Goal: Navigation & Orientation: Find specific page/section

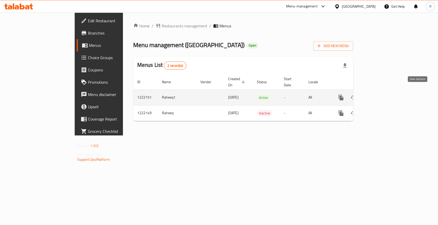
click at [384, 92] on link "enhanced table" at bounding box center [378, 98] width 12 height 12
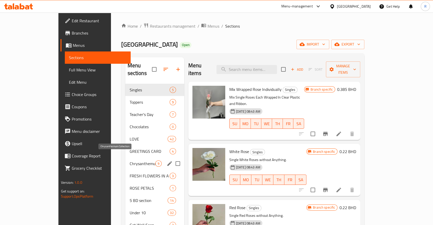
click at [130, 161] on span "Chrysanthemum Collection" at bounding box center [143, 164] width 26 height 6
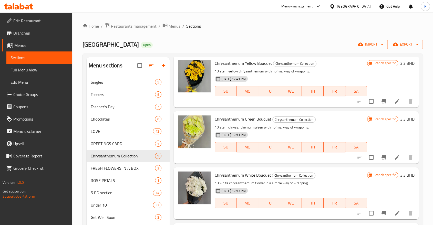
scroll to position [140, 0]
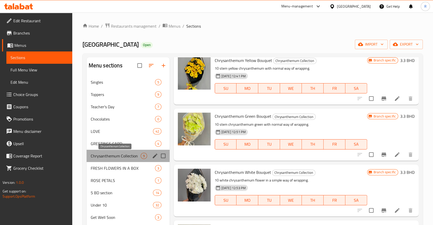
drag, startPoint x: 91, startPoint y: 158, endPoint x: 131, endPoint y: 155, distance: 40.4
click at [131, 155] on div "Chrysanthemum Collection 9" at bounding box center [128, 156] width 83 height 12
click at [118, 156] on span "Chrysanthemum Collection" at bounding box center [116, 156] width 50 height 6
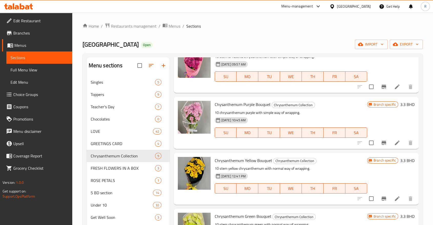
scroll to position [0, 0]
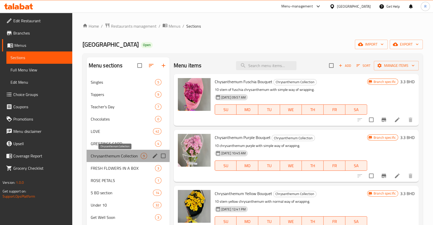
drag, startPoint x: 90, startPoint y: 159, endPoint x: 118, endPoint y: 157, distance: 27.8
click at [118, 157] on div "Chrysanthemum Collection 9" at bounding box center [128, 156] width 83 height 12
click at [111, 158] on span "Chrysanthemum Collection" at bounding box center [116, 156] width 50 height 6
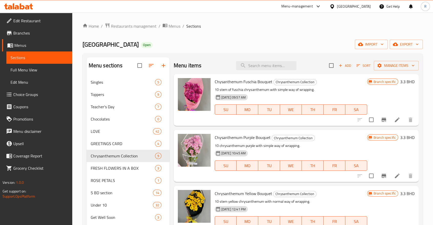
click at [217, 82] on span "Chysanthemum Fuschia Bouquet" at bounding box center [244, 82] width 58 height 8
copy span "Chysanthemum"
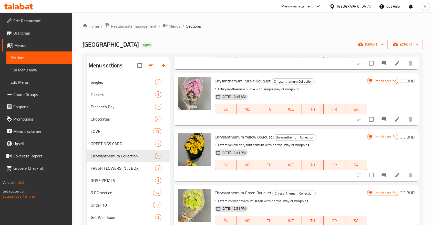
scroll to position [57, 0]
click at [97, 82] on span "Singles" at bounding box center [116, 82] width 50 height 6
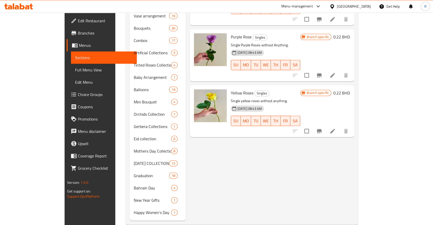
scroll to position [236, 0]
